Goal: Transaction & Acquisition: Book appointment/travel/reservation

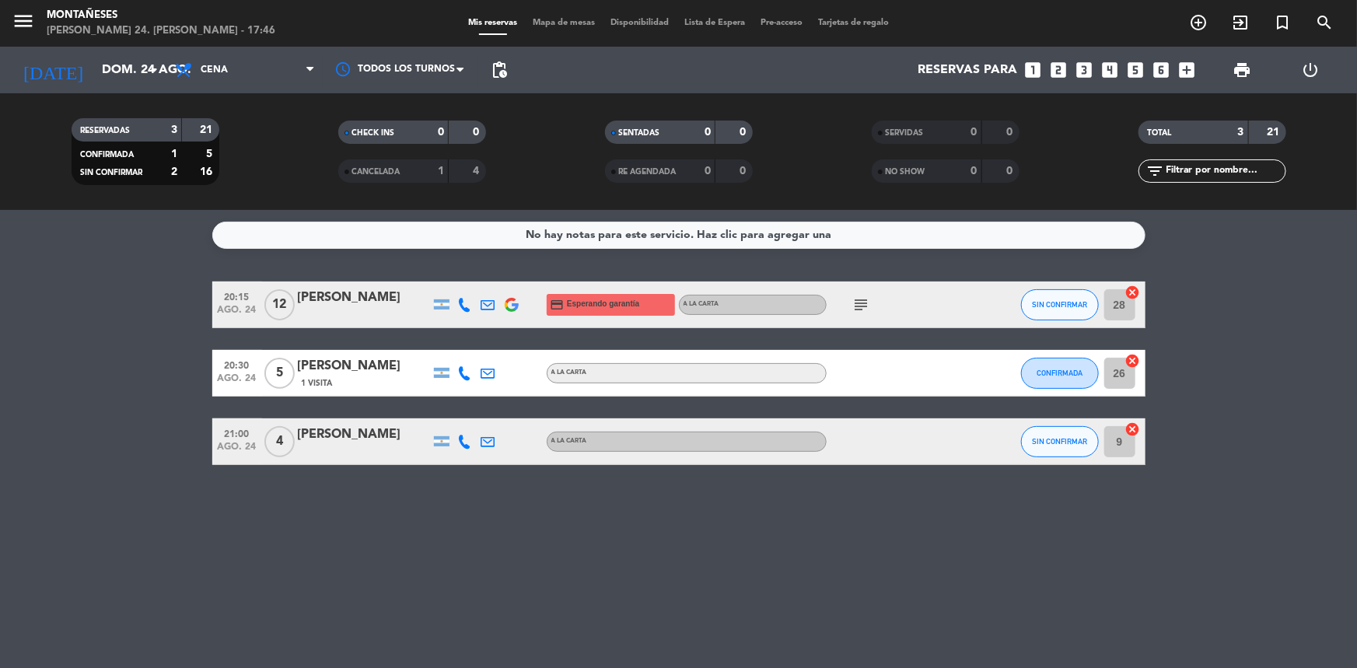
click at [81, 424] on bookings-row "20:15 ago. 24 12 [PERSON_NAME] credit_card Esperando garantía A LA CARTA subjec…" at bounding box center [678, 374] width 1357 height 184
click at [1115, 76] on icon "looks_4" at bounding box center [1110, 70] width 20 height 20
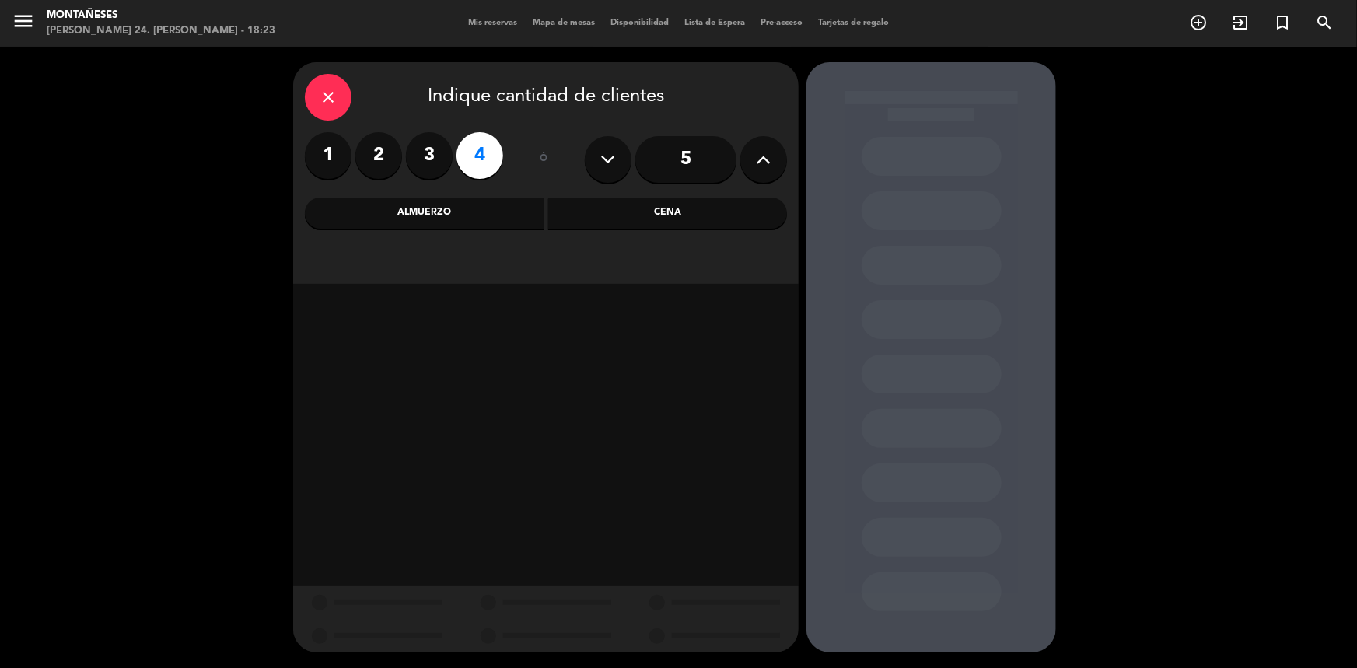
click at [623, 213] on div "Cena" at bounding box center [668, 213] width 240 height 31
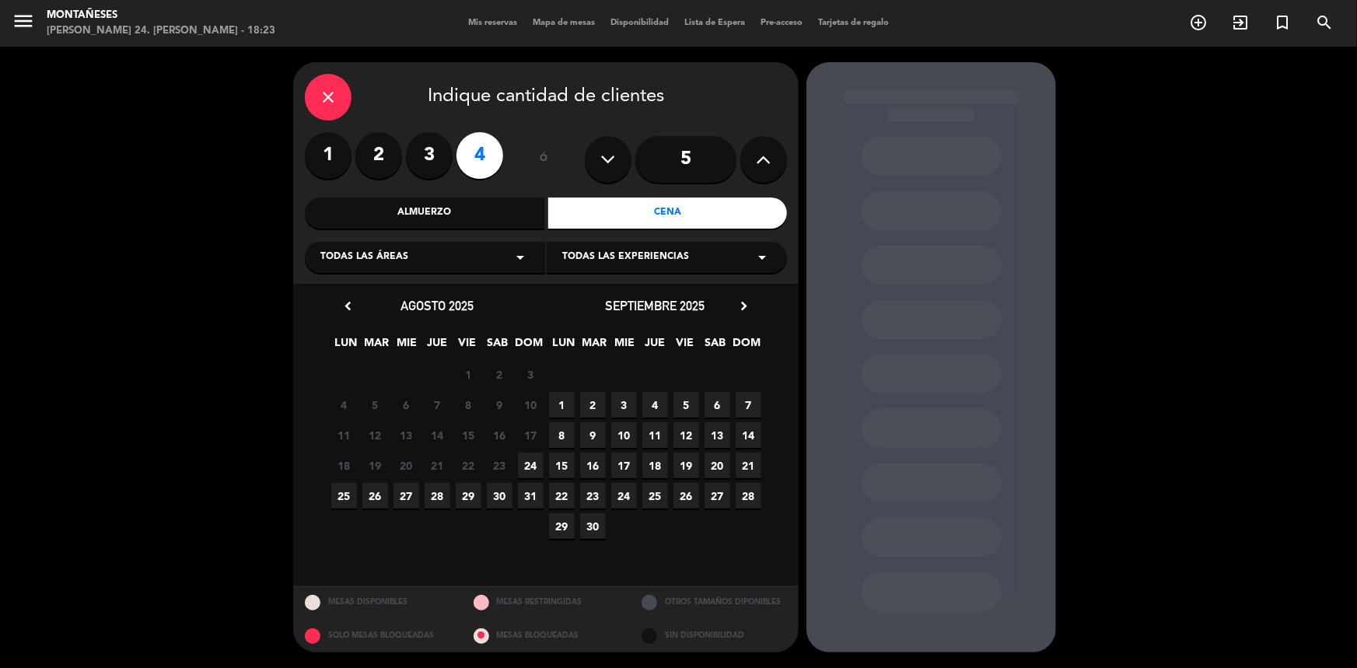
click at [345, 490] on span "25" at bounding box center [344, 496] width 26 height 26
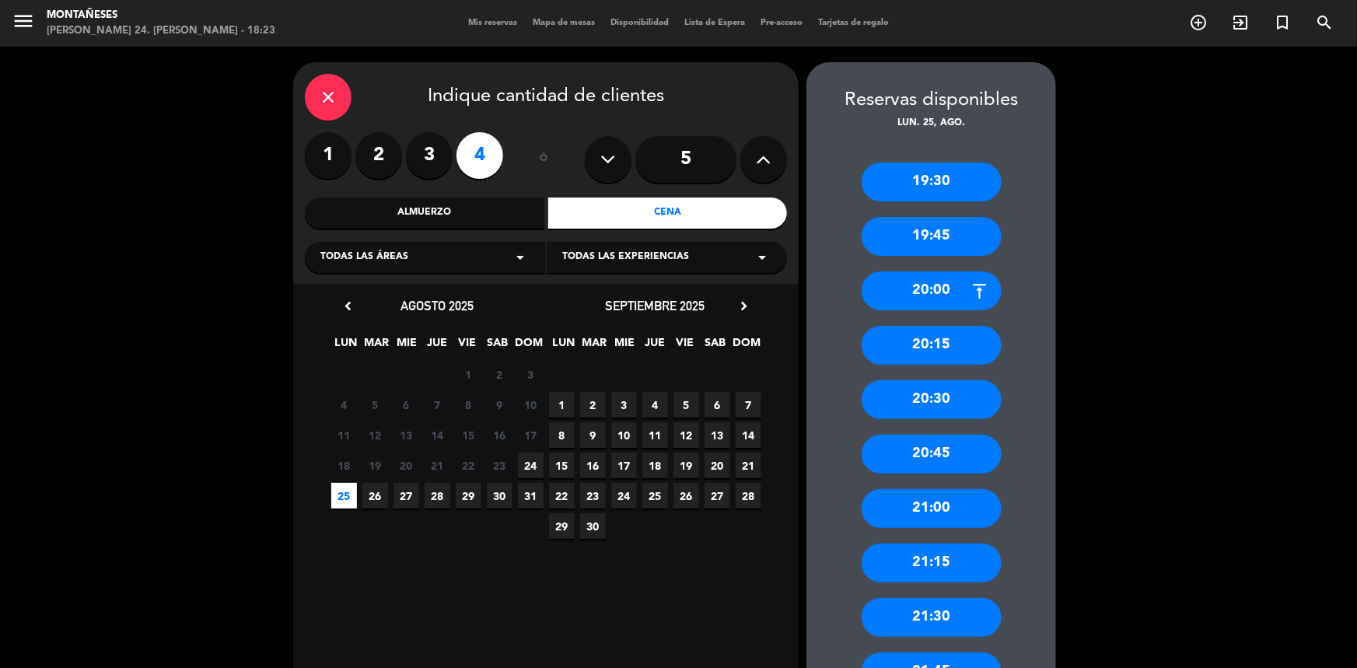
click at [948, 611] on div "21:30" at bounding box center [932, 617] width 140 height 39
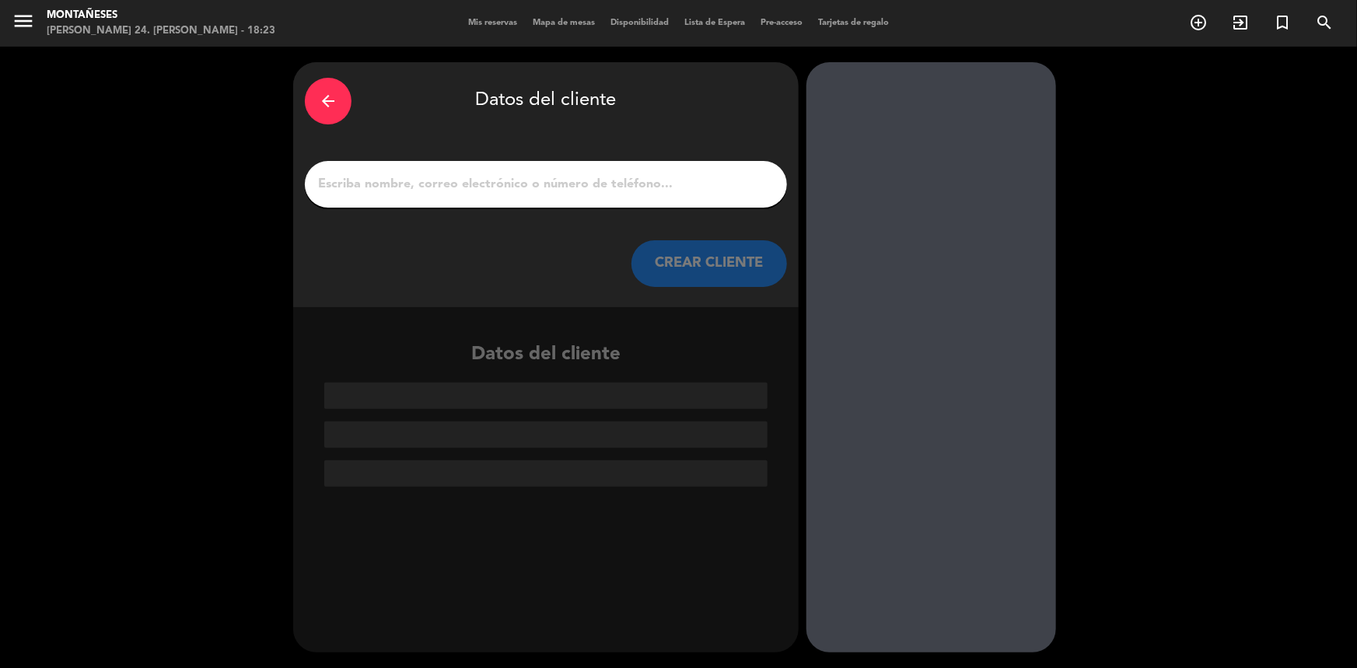
click at [541, 192] on input "1" at bounding box center [546, 184] width 459 height 22
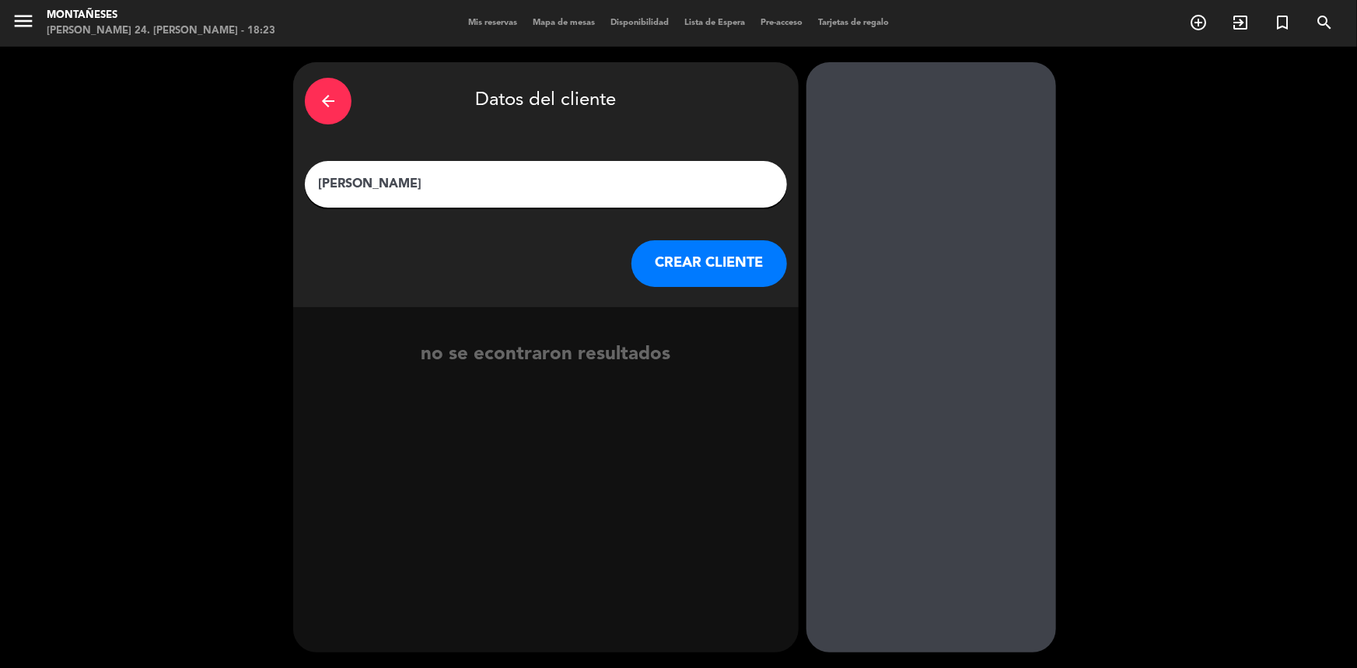
type input "[PERSON_NAME]"
click at [737, 247] on button "CREAR CLIENTE" at bounding box center [710, 263] width 156 height 47
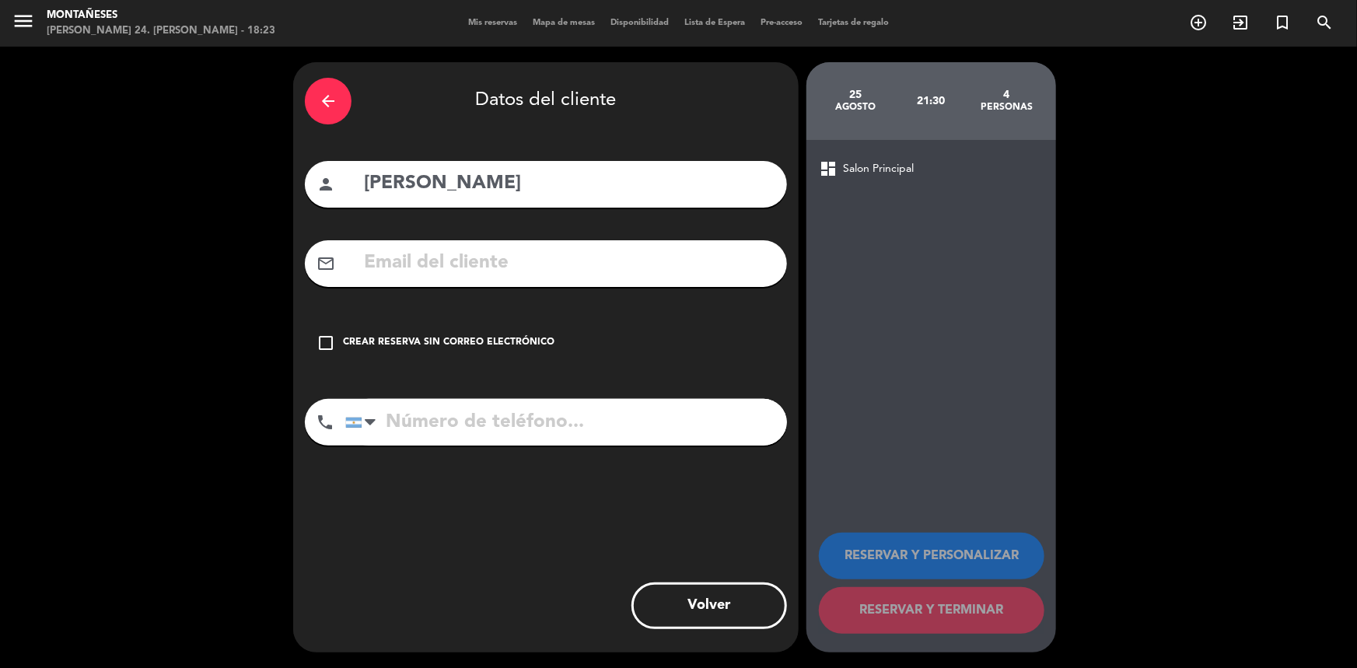
click at [459, 328] on div "check_box_outline_blank Crear reserva sin correo electrónico" at bounding box center [546, 343] width 482 height 47
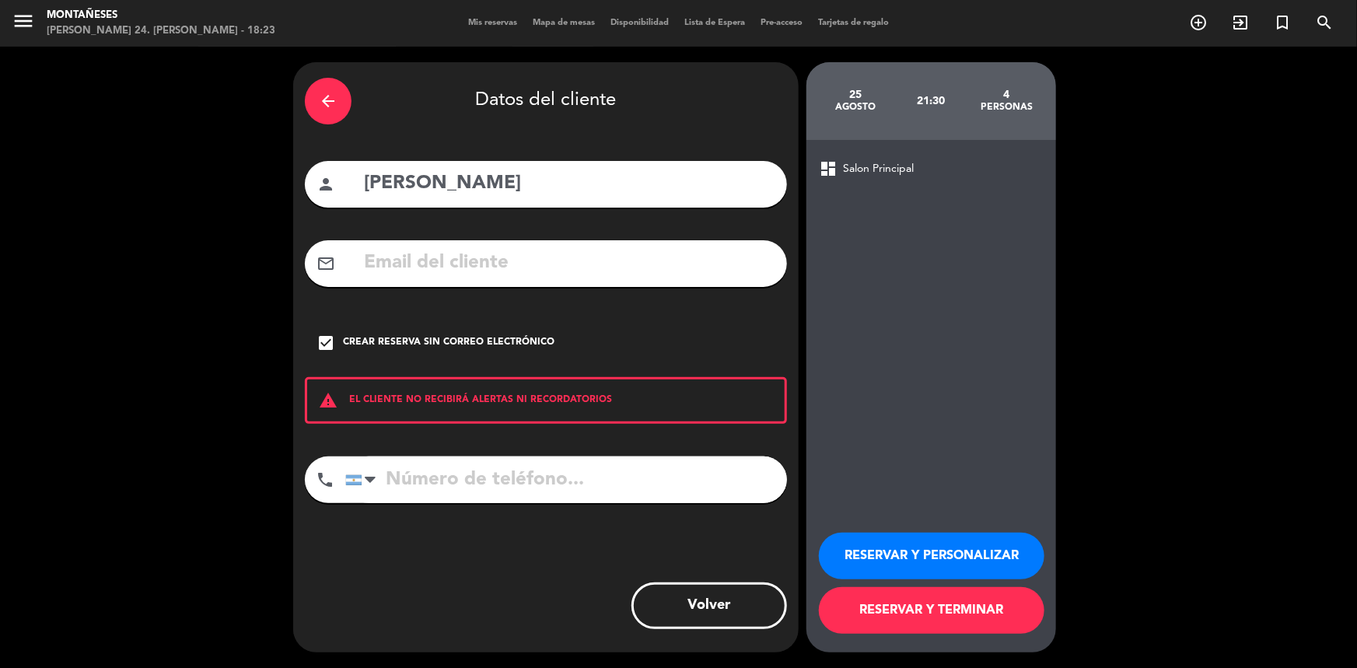
click at [908, 607] on button "RESERVAR Y TERMINAR" at bounding box center [932, 610] width 226 height 47
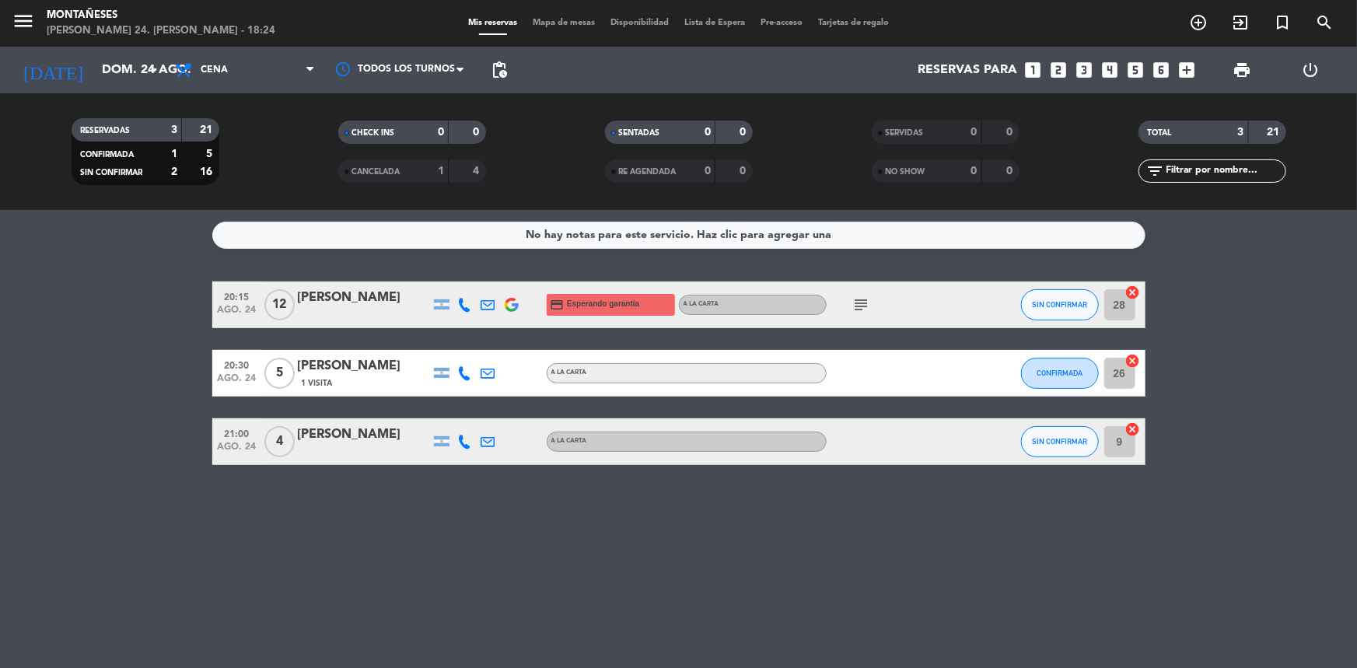
click at [860, 303] on icon "subject" at bounding box center [862, 305] width 19 height 19
click at [0, 50] on div "[DATE] dom. 24 ago. arrow_drop_down Todos los servicios Almuerzo Cena Cena Todo…" at bounding box center [678, 70] width 1357 height 47
click at [158, 88] on div "[DATE] dom. 24 ago. arrow_drop_down" at bounding box center [90, 70] width 156 height 47
click at [156, 72] on icon "arrow_drop_down" at bounding box center [154, 70] width 19 height 19
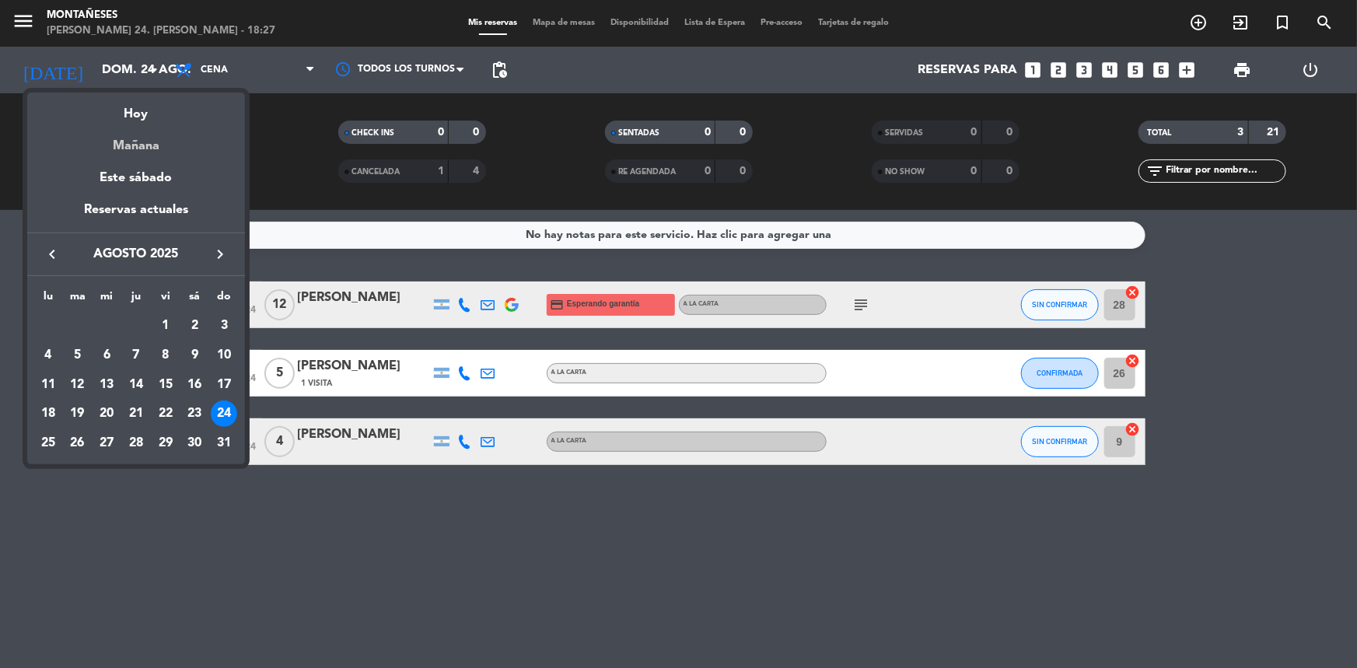
click at [148, 152] on div "Mañana" at bounding box center [136, 140] width 218 height 32
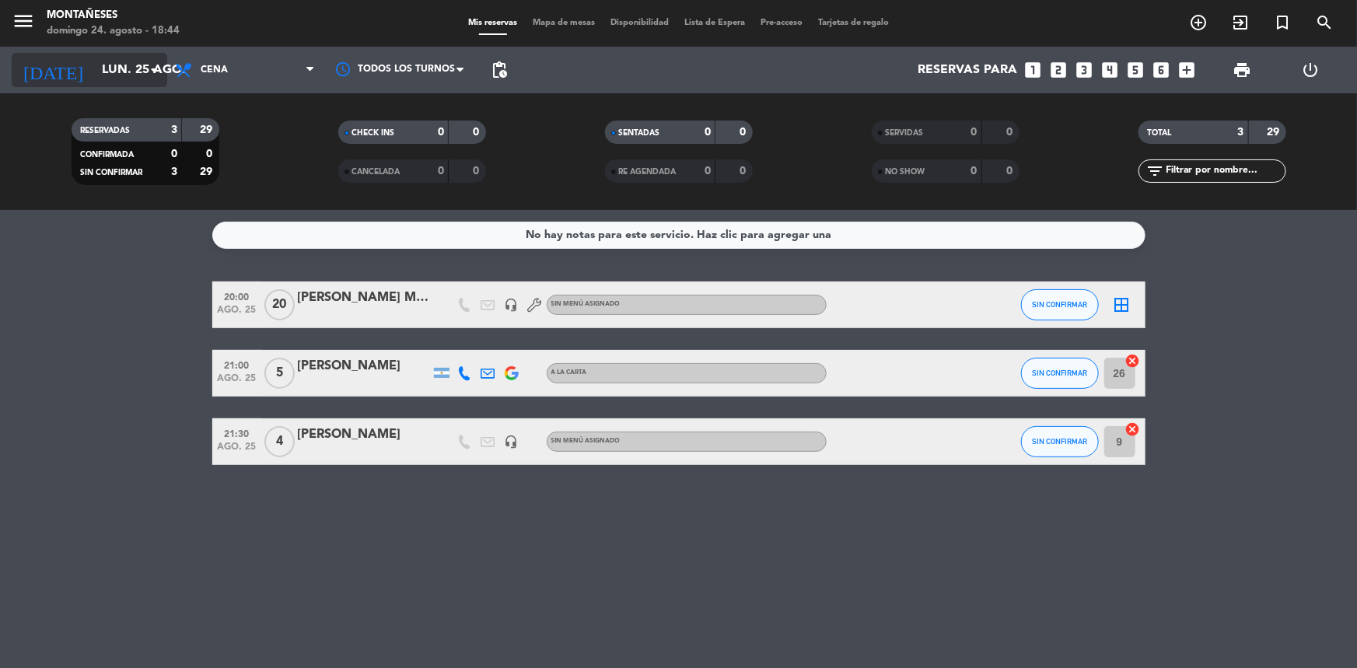
click at [143, 69] on input "lun. 25 ago." at bounding box center [176, 70] width 164 height 30
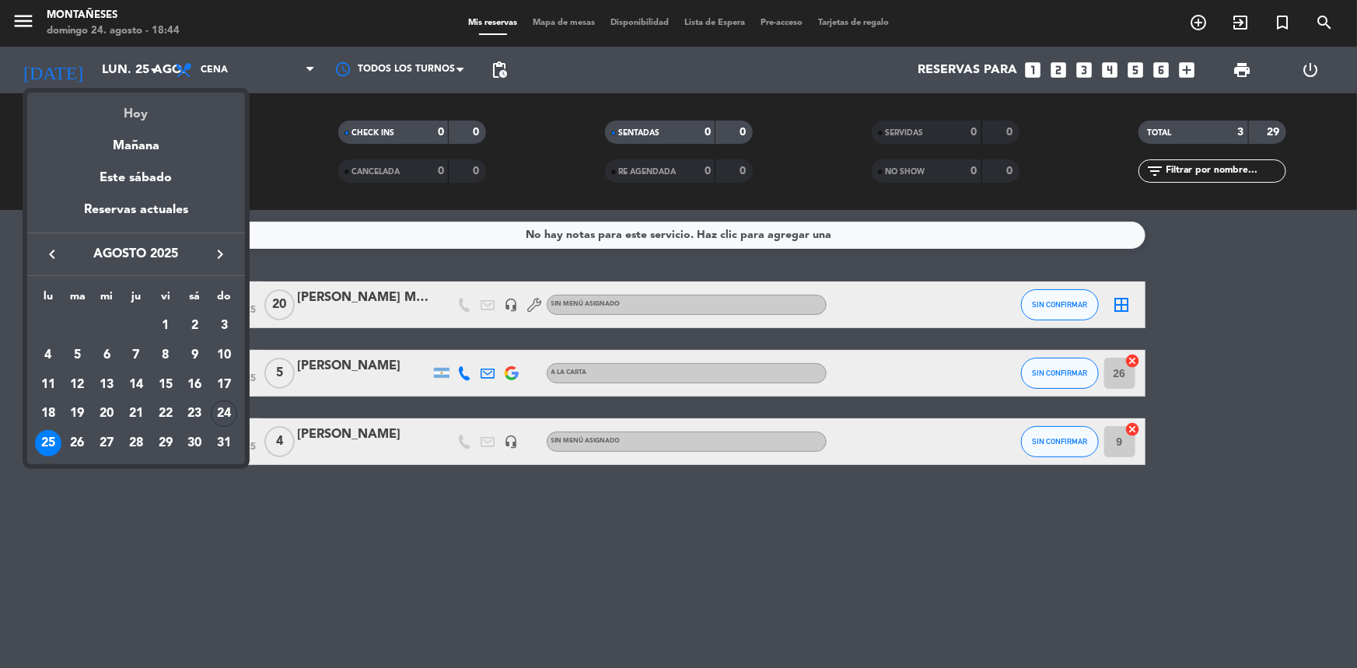
click at [152, 114] on div "Hoy" at bounding box center [136, 109] width 218 height 32
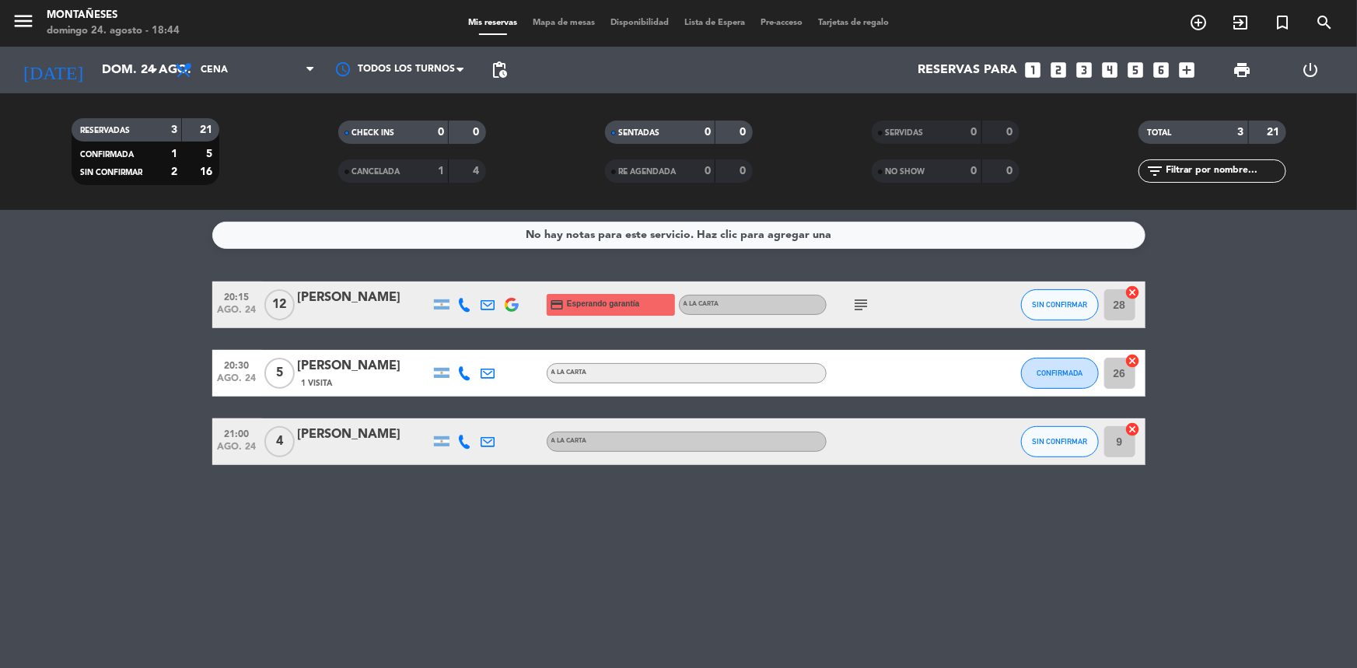
click at [841, 292] on div "subject" at bounding box center [897, 305] width 140 height 46
click at [860, 299] on icon "subject" at bounding box center [862, 305] width 19 height 19
click at [854, 300] on icon "subject" at bounding box center [862, 305] width 19 height 19
click at [318, 524] on div "No hay notas para este servicio. Haz clic para agregar una 20:15 ago. 24 12 [PE…" at bounding box center [678, 439] width 1357 height 458
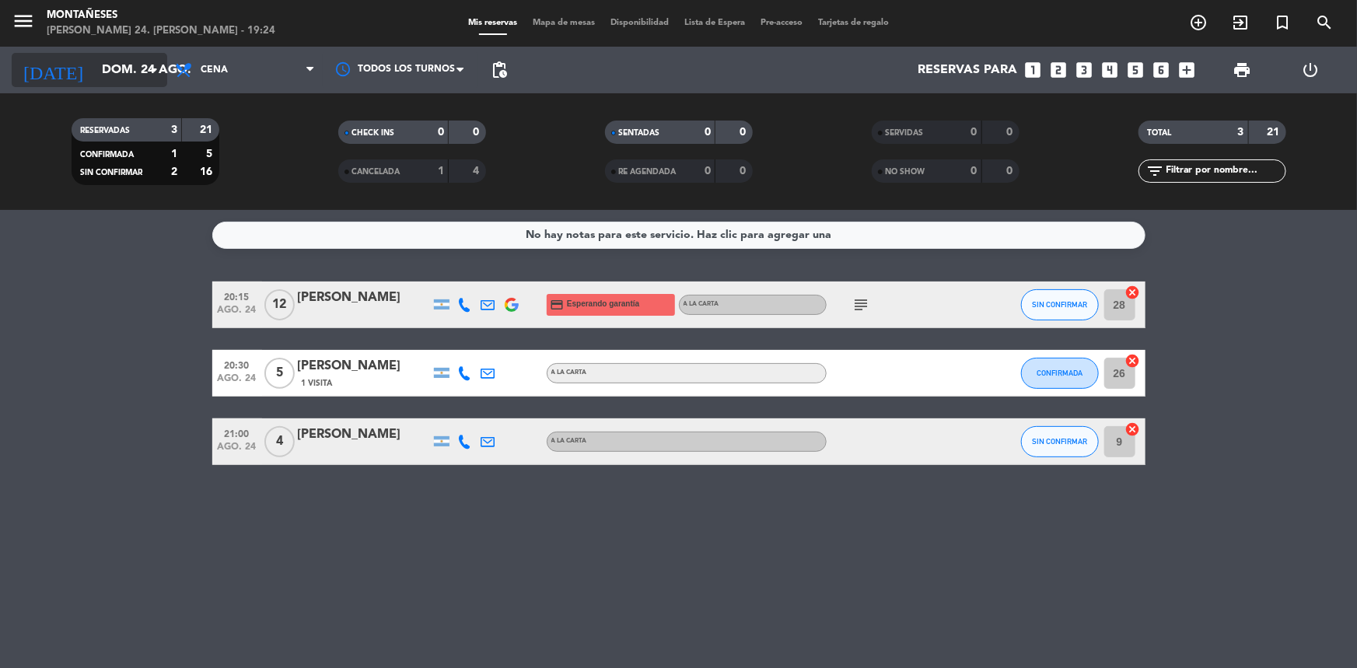
click at [114, 74] on input "dom. 24 ago." at bounding box center [176, 70] width 164 height 30
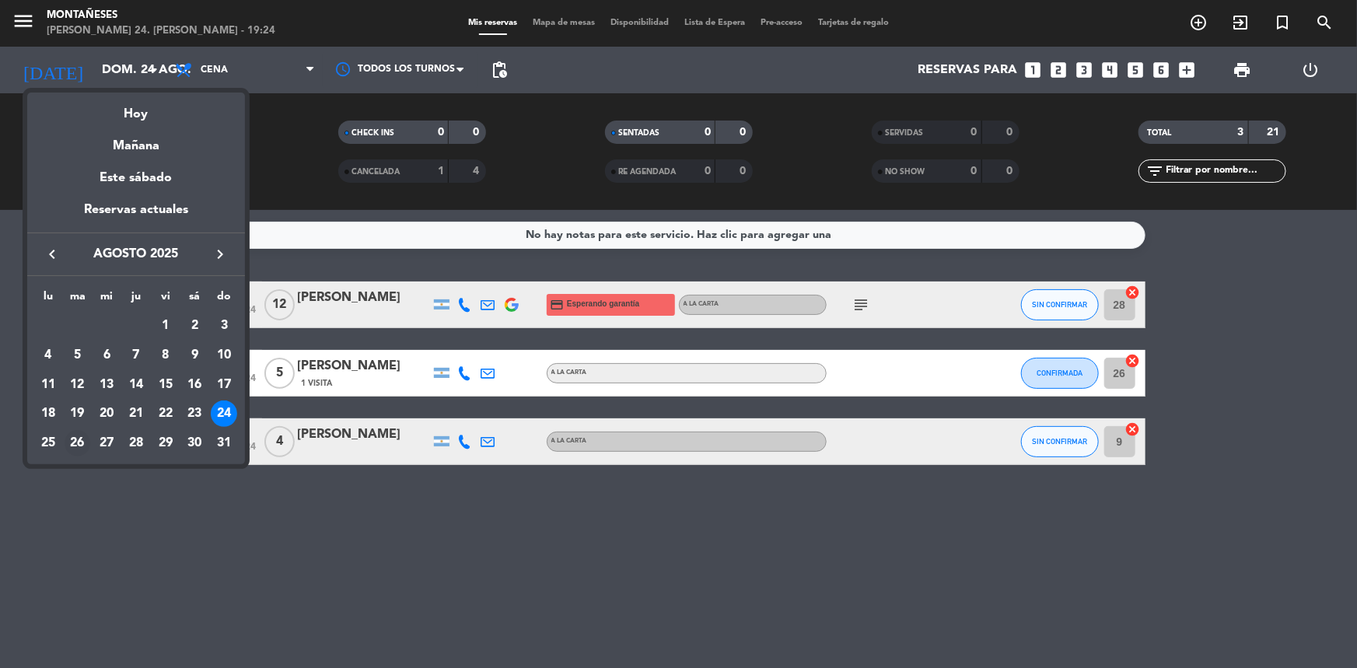
click at [72, 436] on div "26" at bounding box center [78, 443] width 26 height 26
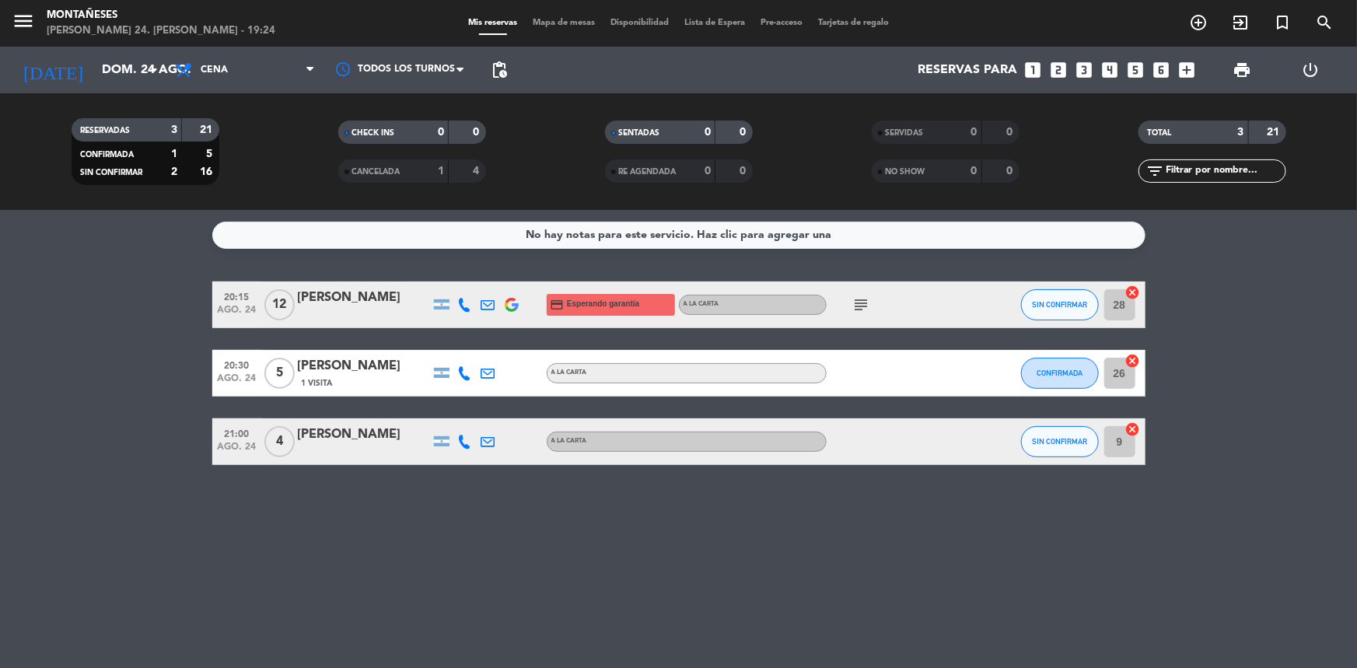
type input "[DATE] ago."
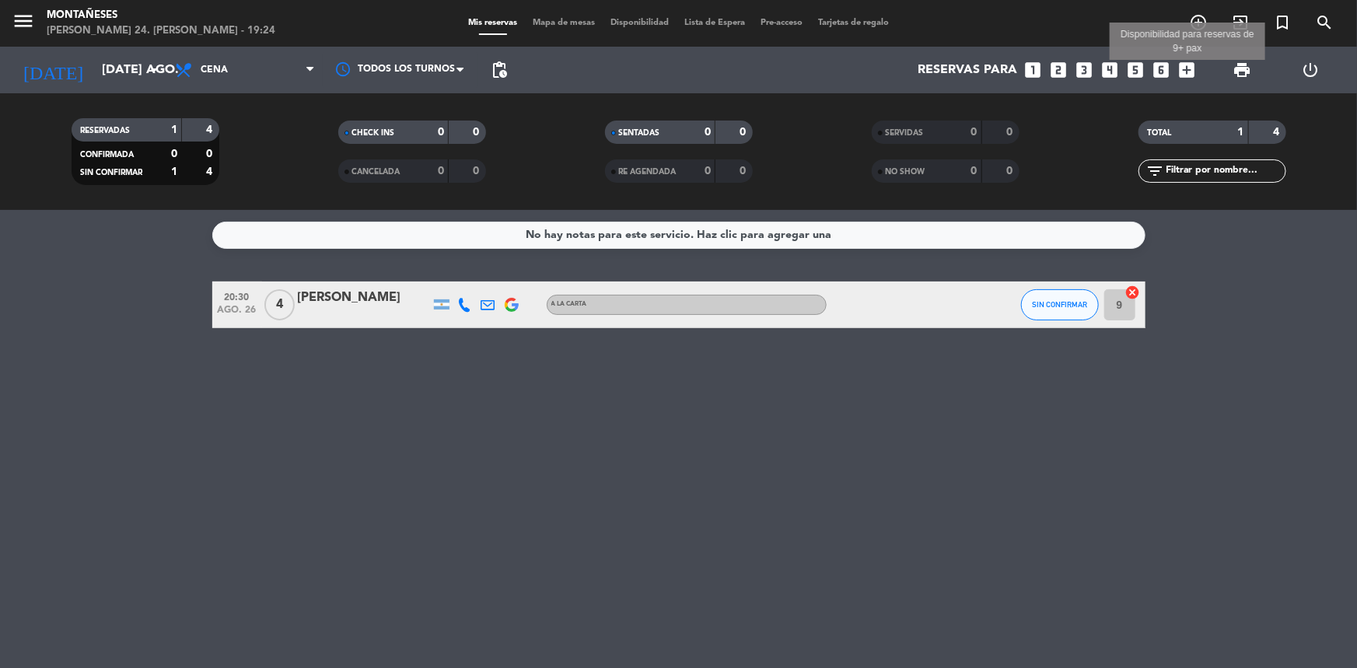
click at [1184, 69] on icon "add_box" at bounding box center [1187, 70] width 20 height 20
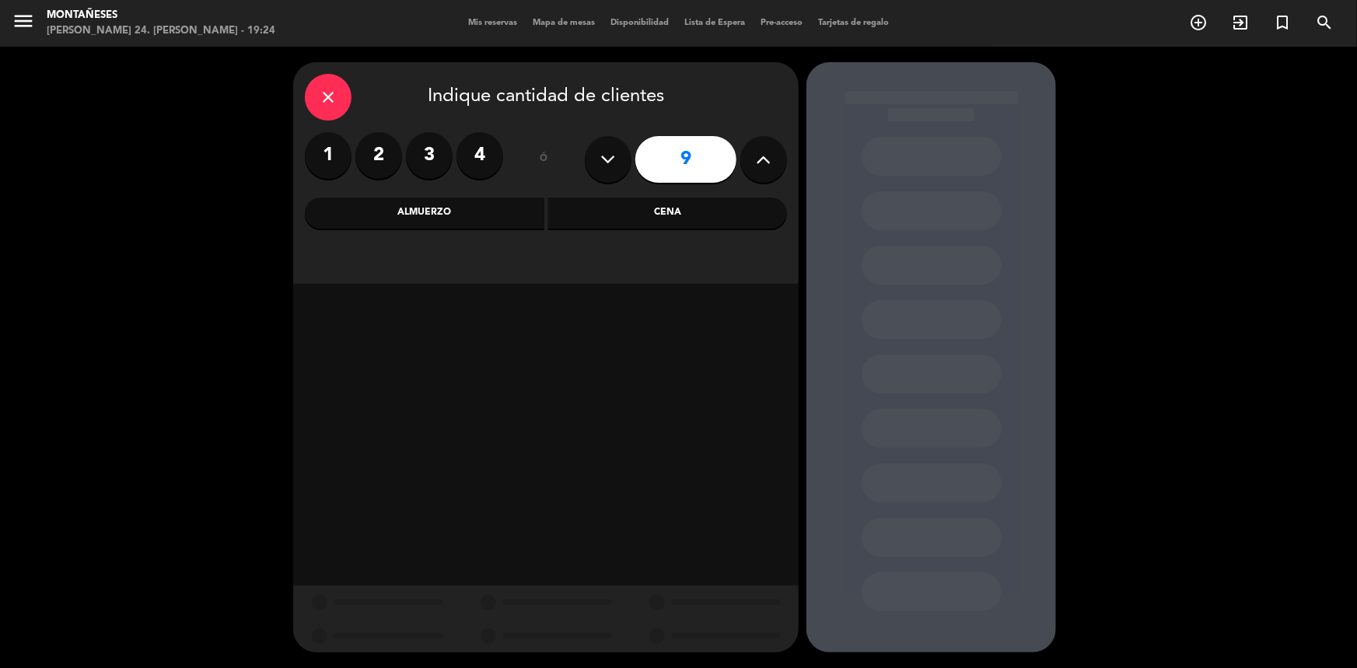
click at [612, 163] on icon at bounding box center [608, 159] width 15 height 23
type input "7"
click at [646, 203] on div "Cena" at bounding box center [668, 213] width 240 height 31
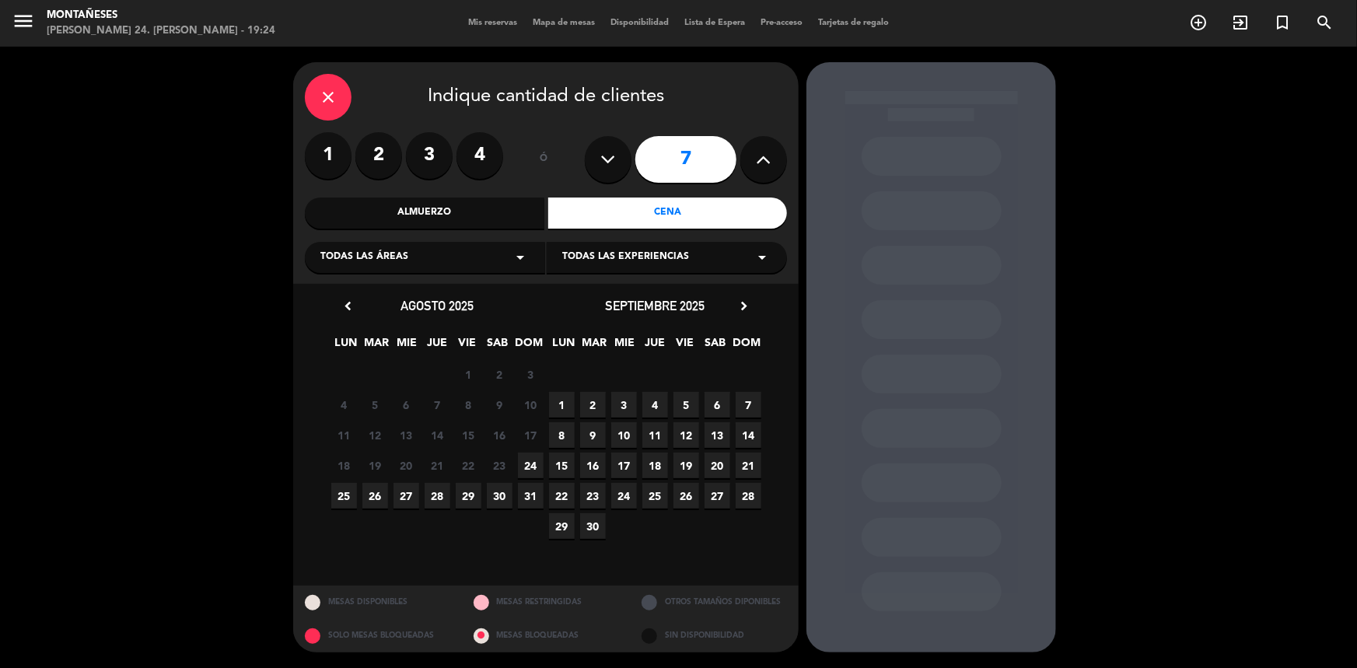
click at [378, 490] on span "26" at bounding box center [376, 496] width 26 height 26
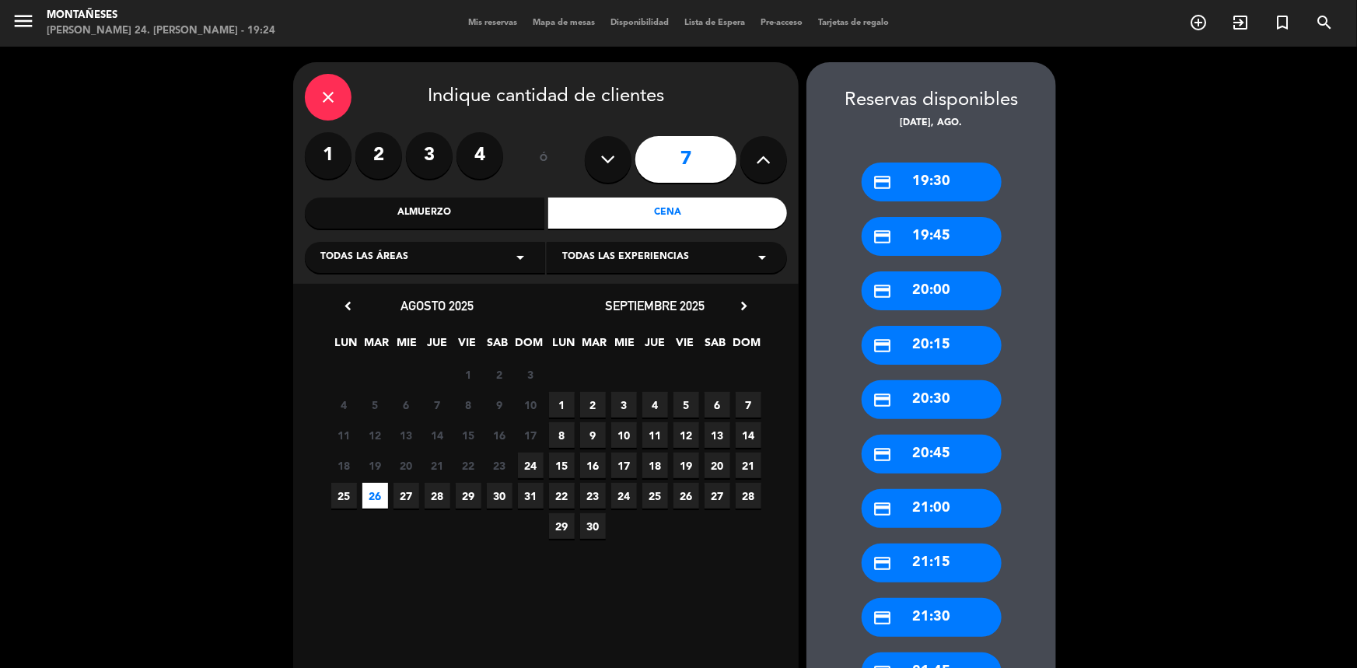
click at [919, 292] on div "credit_card 20:00" at bounding box center [932, 290] width 140 height 39
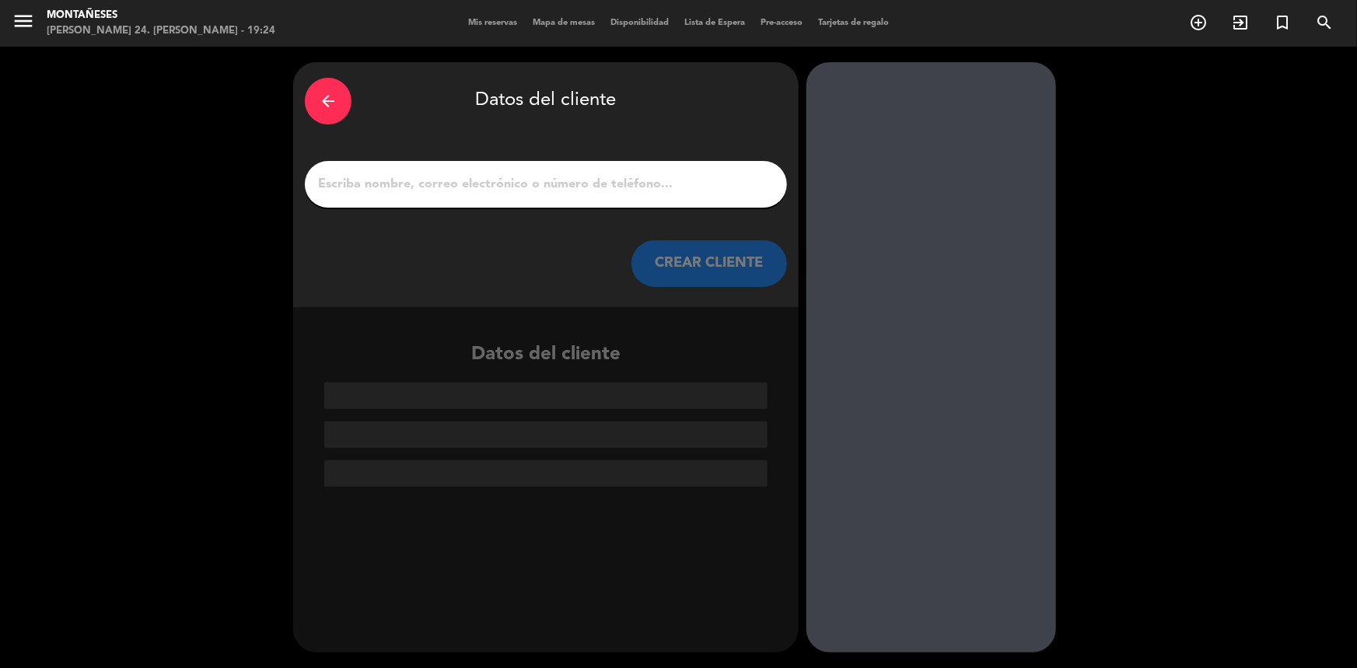
click at [434, 171] on div at bounding box center [546, 184] width 482 height 47
click at [405, 180] on input "1" at bounding box center [546, 184] width 459 height 22
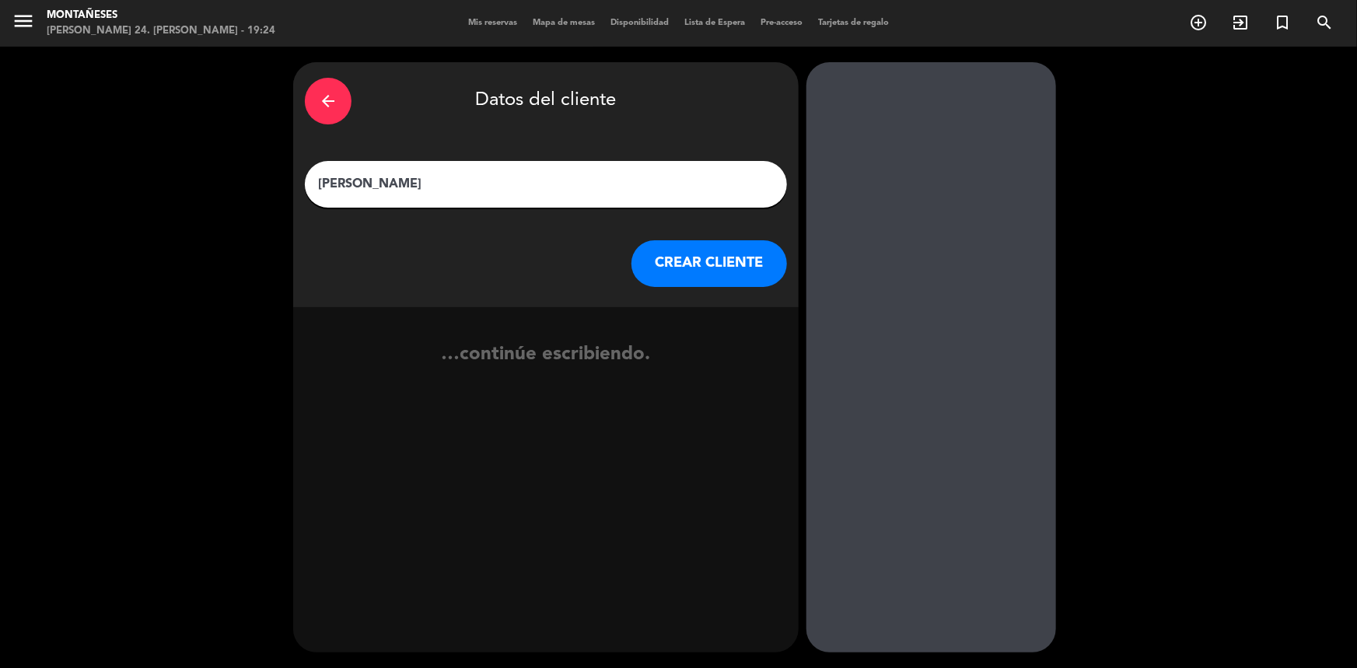
type input "[PERSON_NAME]"
click at [697, 264] on button "CREAR CLIENTE" at bounding box center [710, 263] width 156 height 47
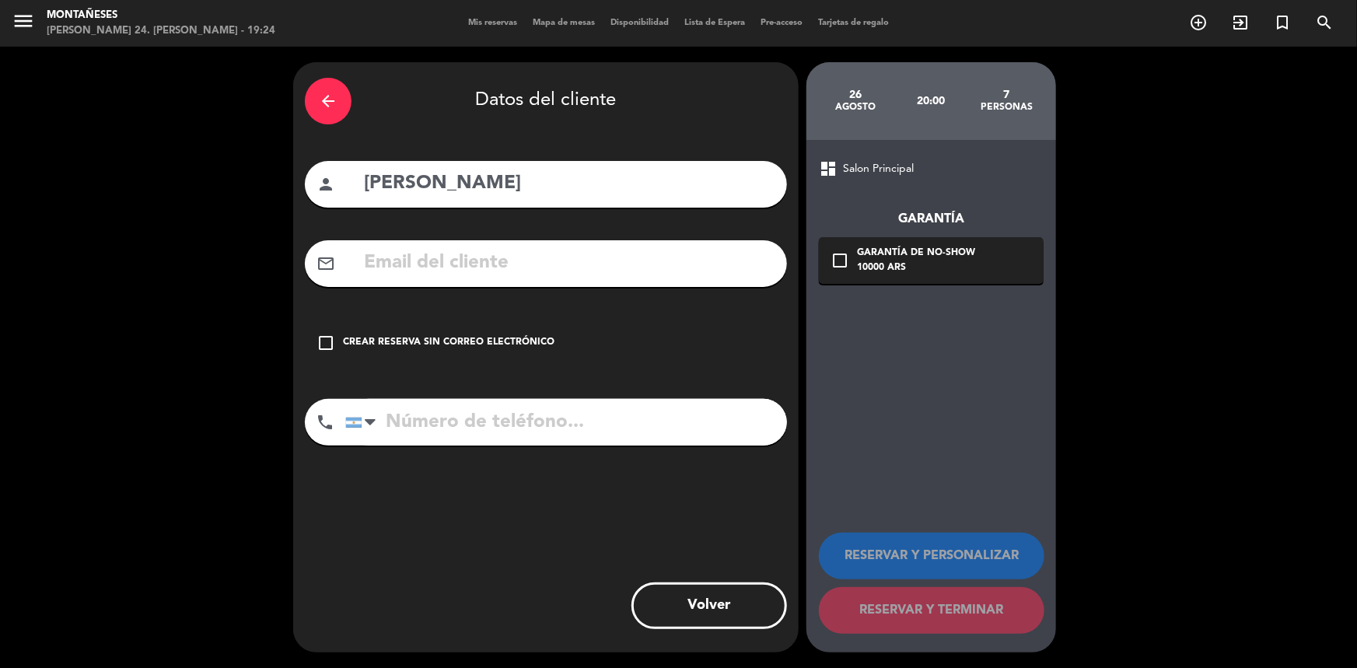
click at [325, 338] on icon "check_box_outline_blank" at bounding box center [326, 343] width 19 height 19
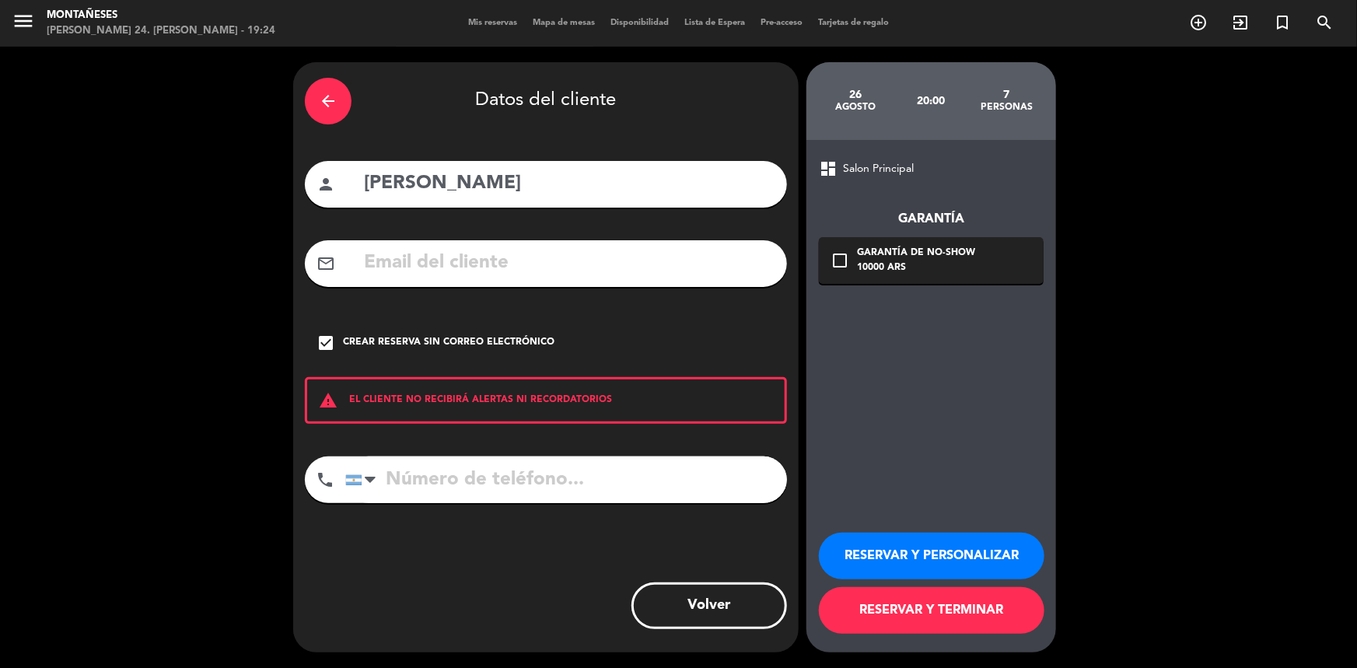
click at [447, 464] on input "tel" at bounding box center [566, 480] width 442 height 47
type input "1134823003"
click at [922, 602] on button "RESERVAR Y TERMINAR" at bounding box center [932, 610] width 226 height 47
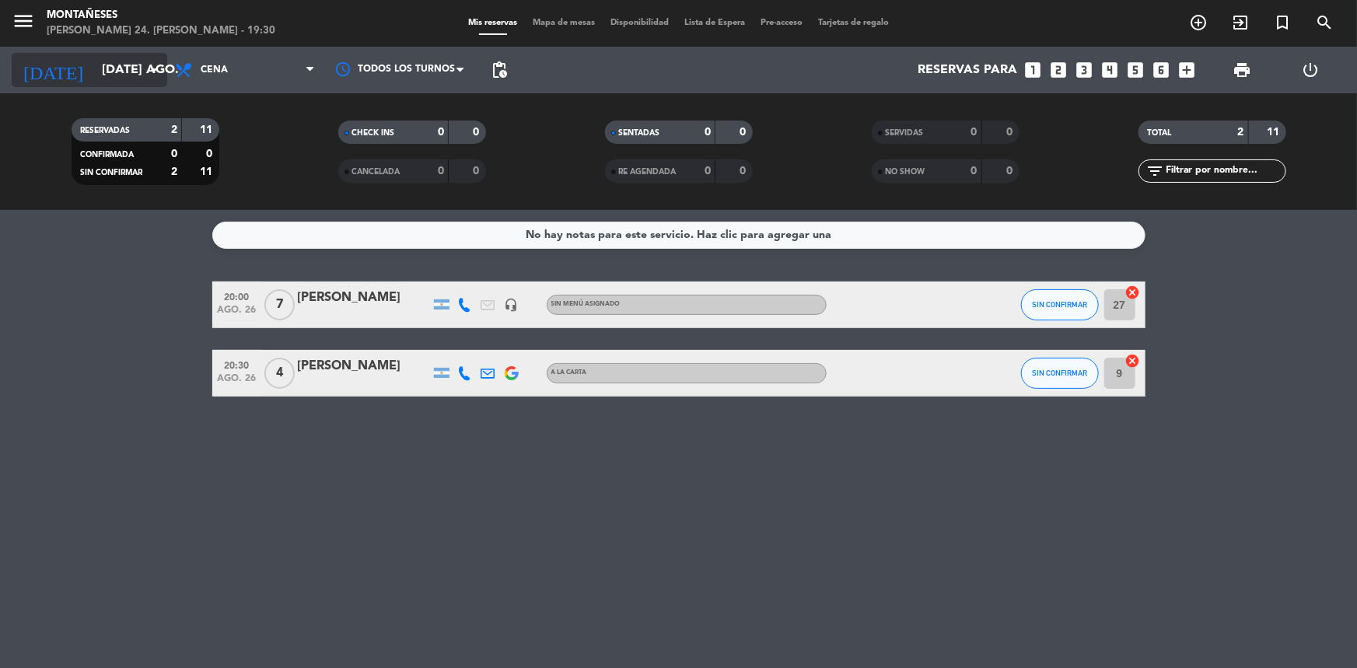
click at [148, 72] on icon "arrow_drop_down" at bounding box center [154, 70] width 19 height 19
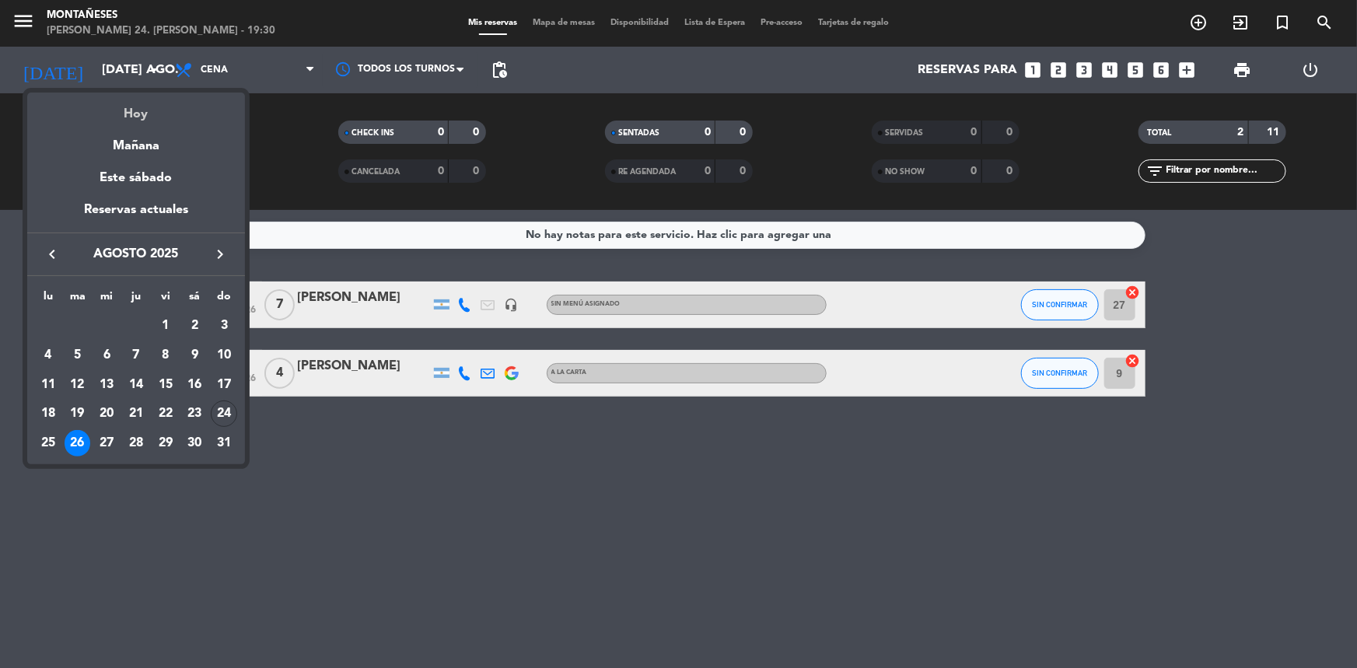
click at [187, 110] on div "Hoy" at bounding box center [136, 109] width 218 height 32
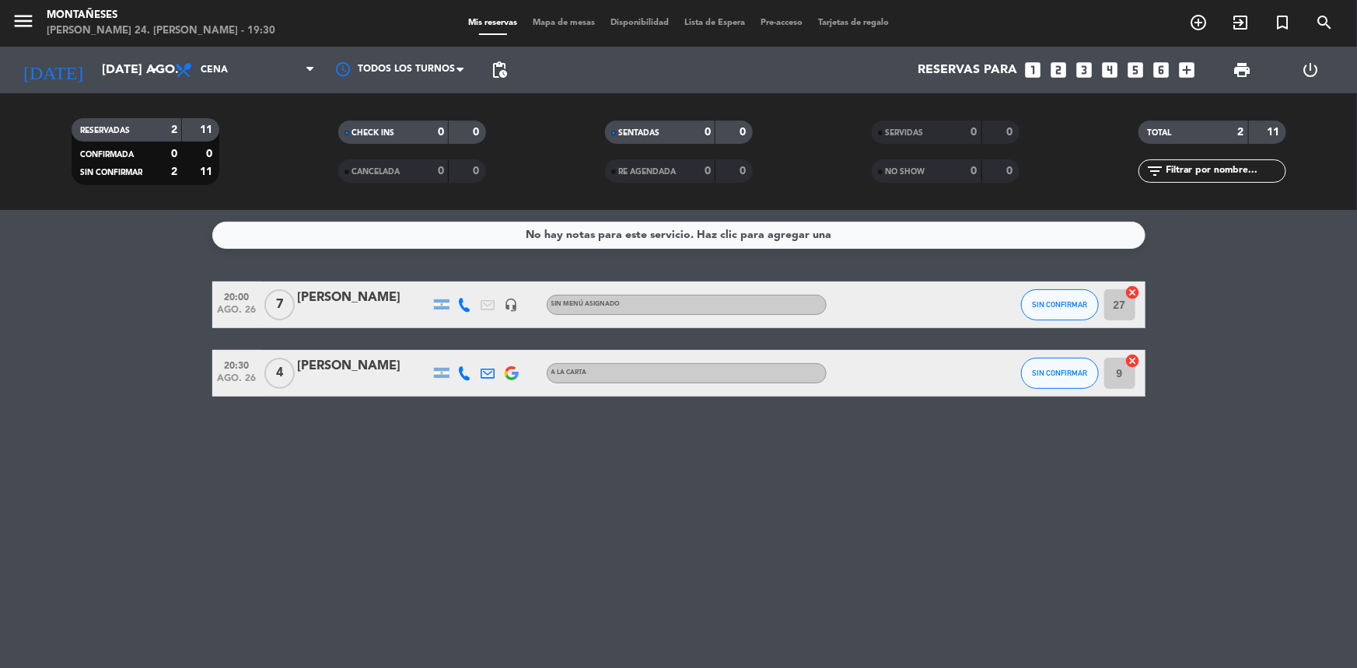
type input "dom. 24 ago."
